Goal: Task Accomplishment & Management: Use online tool/utility

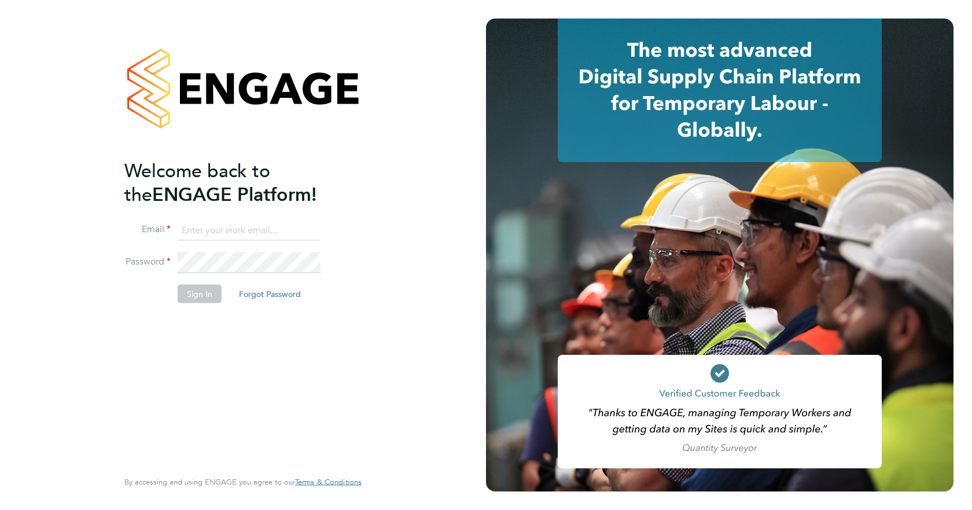
type input "Paul.Willis@vistry.co.uk"
click at [189, 295] on button "Sign In" at bounding box center [200, 294] width 44 height 19
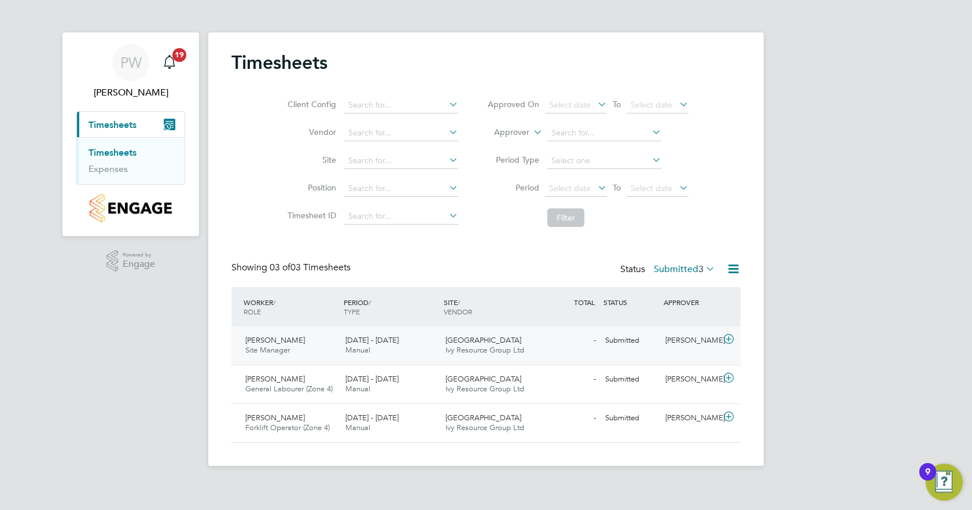
click at [540, 341] on div "Dudbridge Hill Ivy Resource Group Ltd" at bounding box center [491, 345] width 100 height 29
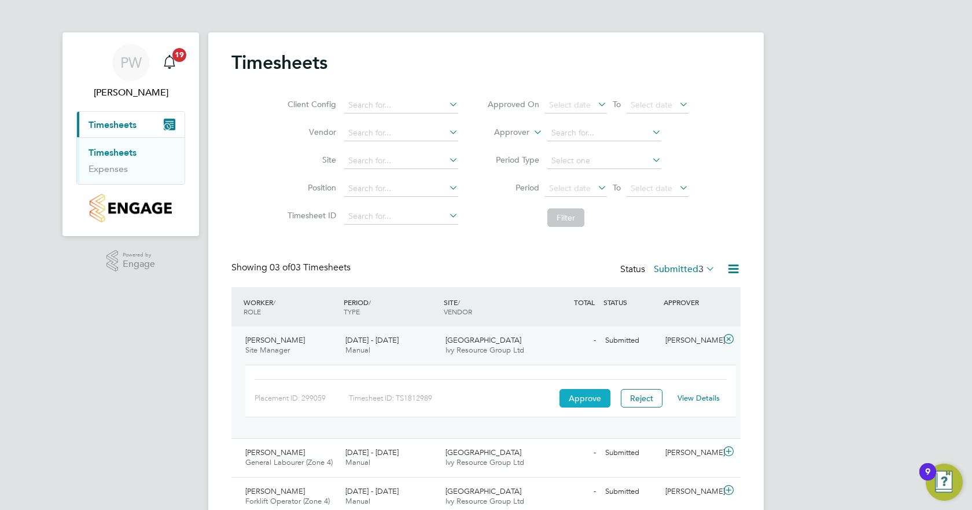
click at [576, 395] on button "Approve" at bounding box center [584, 398] width 51 height 19
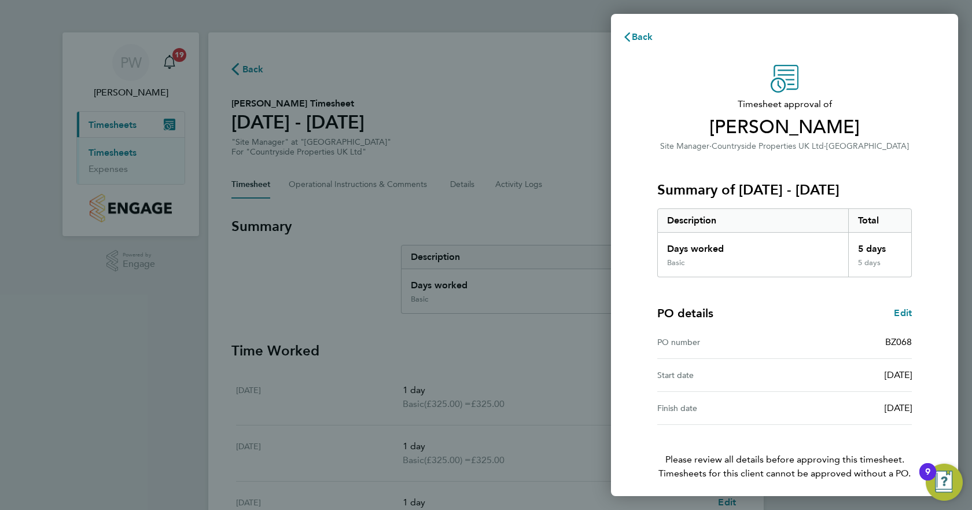
scroll to position [45, 0]
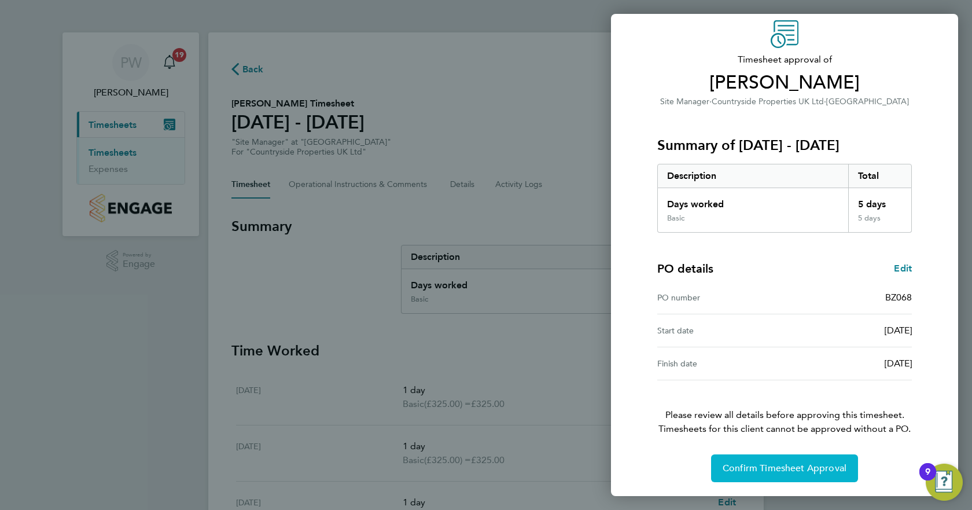
click at [801, 469] on span "Confirm Timesheet Approval" at bounding box center [784, 468] width 124 height 12
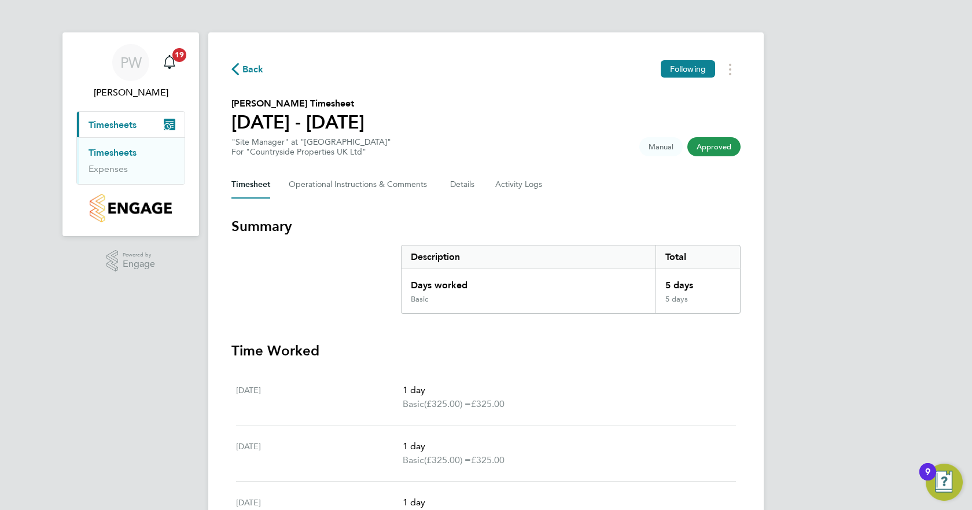
click at [251, 67] on span "Back" at bounding box center [252, 69] width 21 height 14
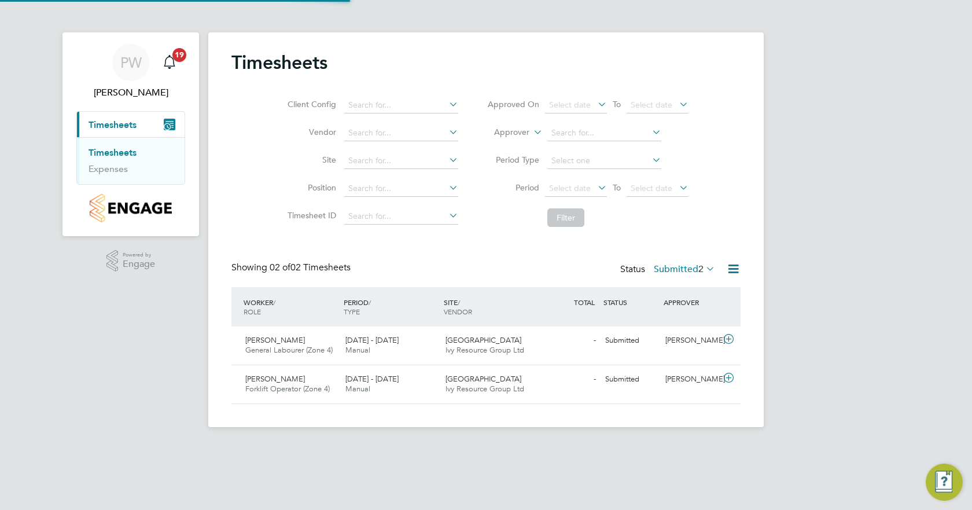
scroll to position [29, 101]
click at [478, 338] on span "[GEOGRAPHIC_DATA]" at bounding box center [483, 340] width 76 height 10
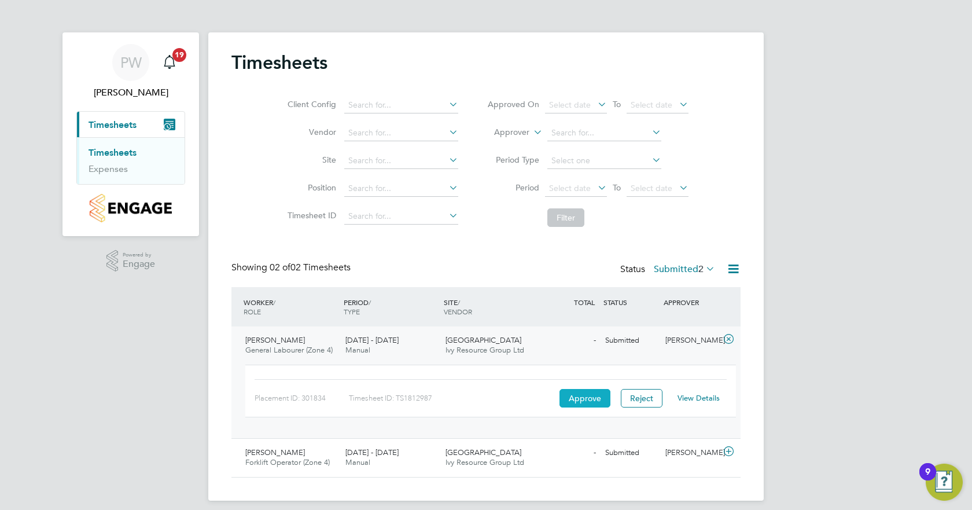
click at [584, 396] on button "Approve" at bounding box center [584, 398] width 51 height 19
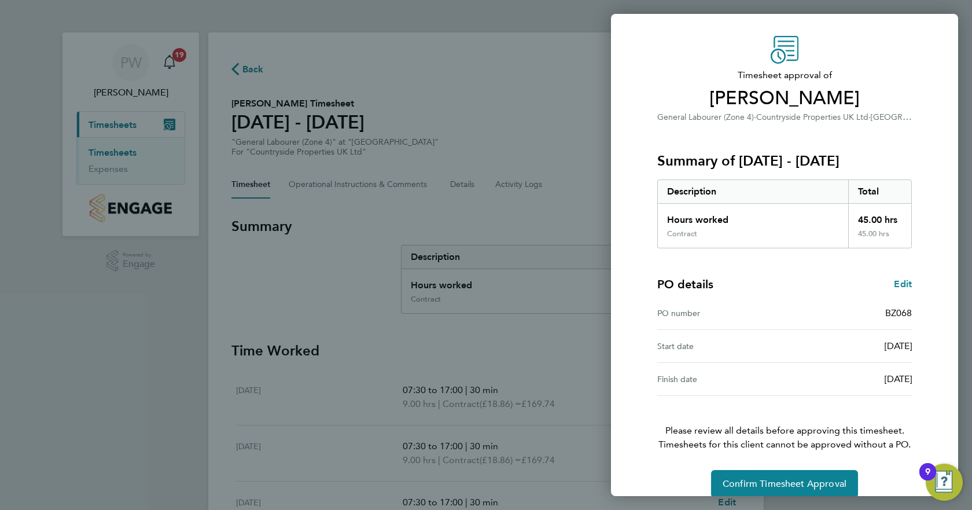
scroll to position [45, 0]
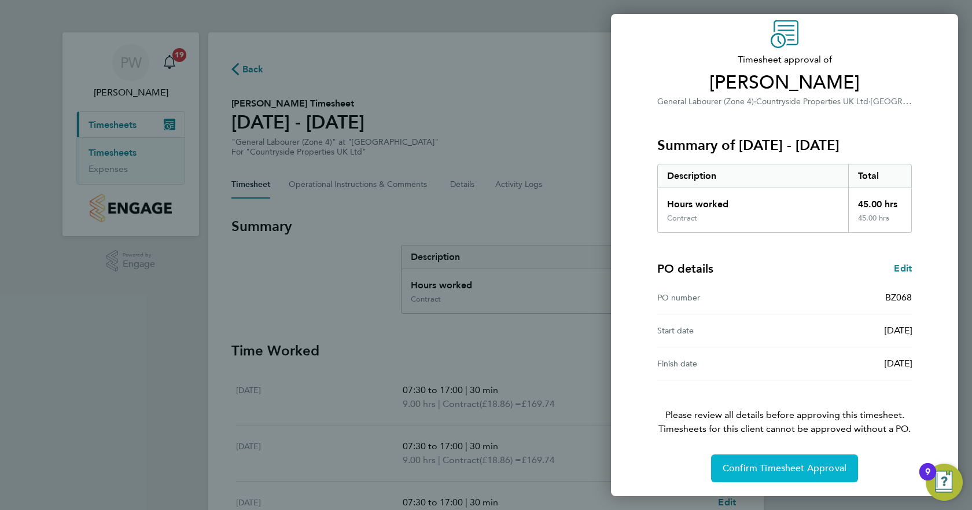
click at [793, 466] on span "Confirm Timesheet Approval" at bounding box center [784, 468] width 124 height 12
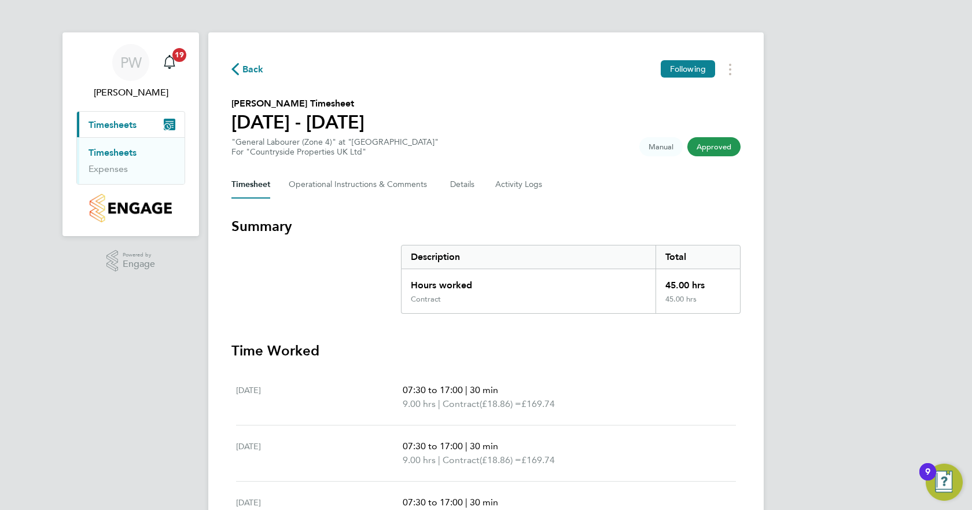
click at [244, 69] on span "Back" at bounding box center [252, 69] width 21 height 14
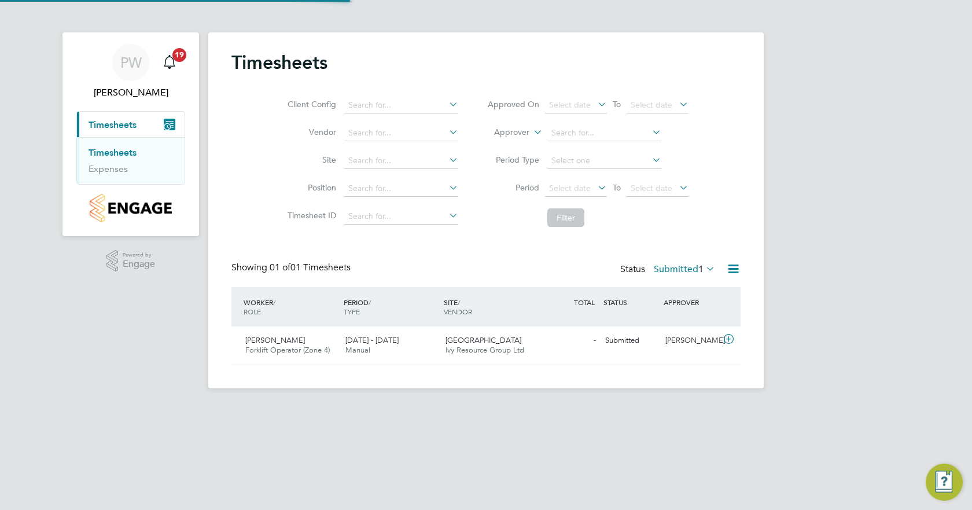
scroll to position [29, 101]
click at [451, 346] on span "Ivy Resource Group Ltd" at bounding box center [484, 350] width 79 height 10
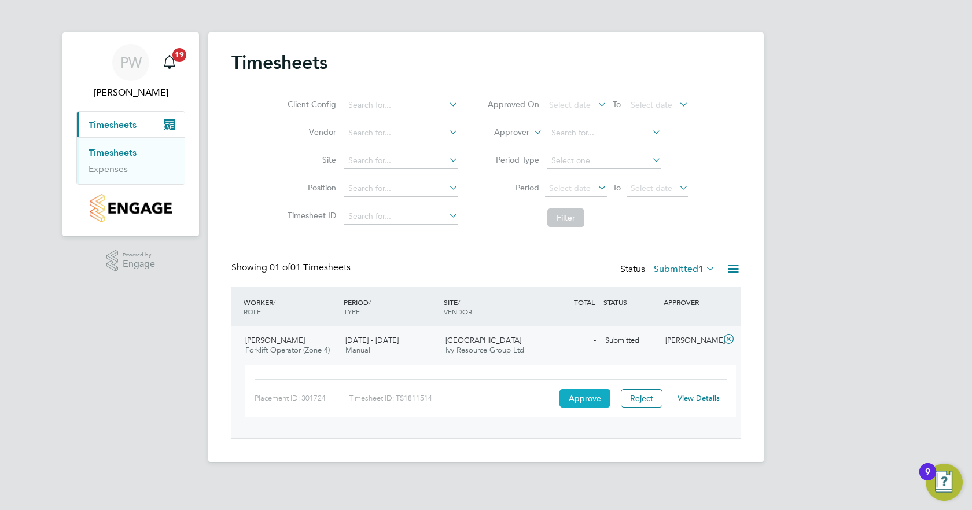
click at [576, 398] on button "Approve" at bounding box center [584, 398] width 51 height 19
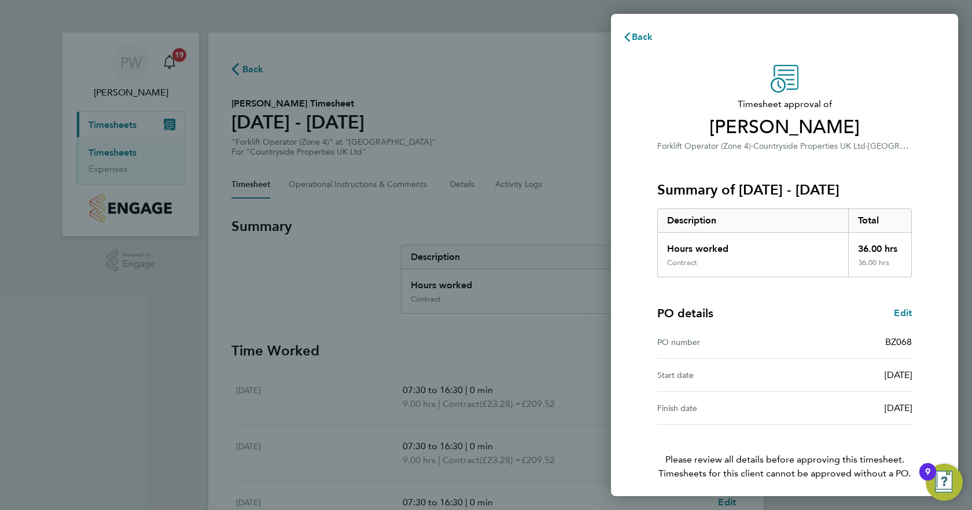
scroll to position [45, 0]
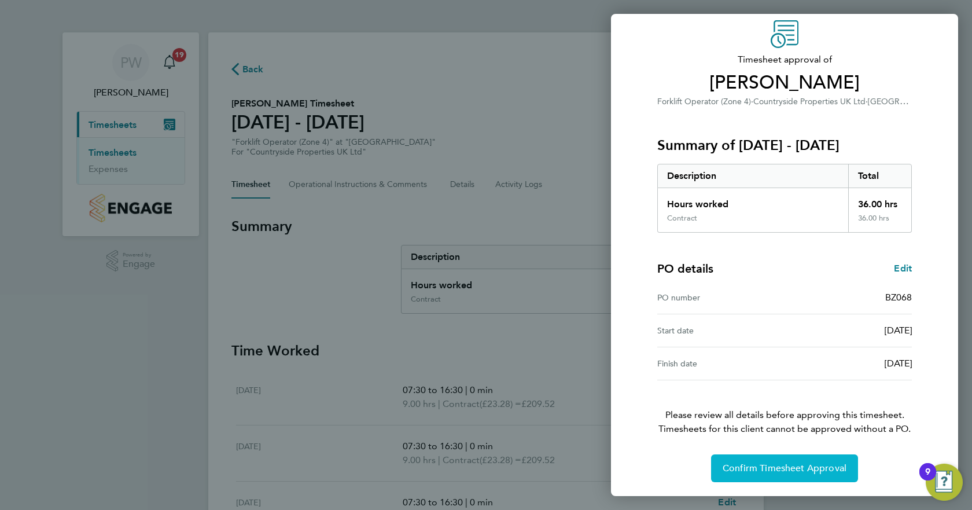
click at [781, 469] on span "Confirm Timesheet Approval" at bounding box center [784, 468] width 124 height 12
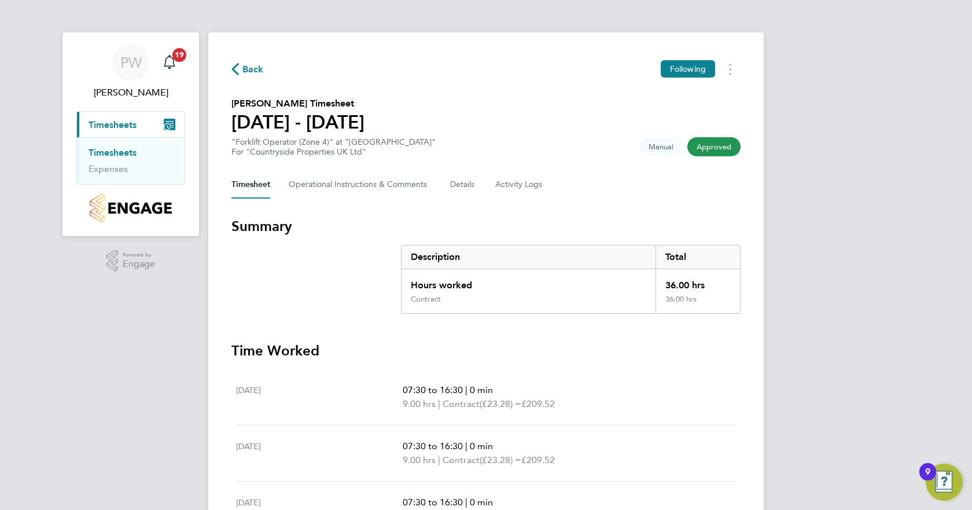
click at [248, 71] on span "Back" at bounding box center [252, 69] width 21 height 14
